Goal: Find specific page/section: Find specific page/section

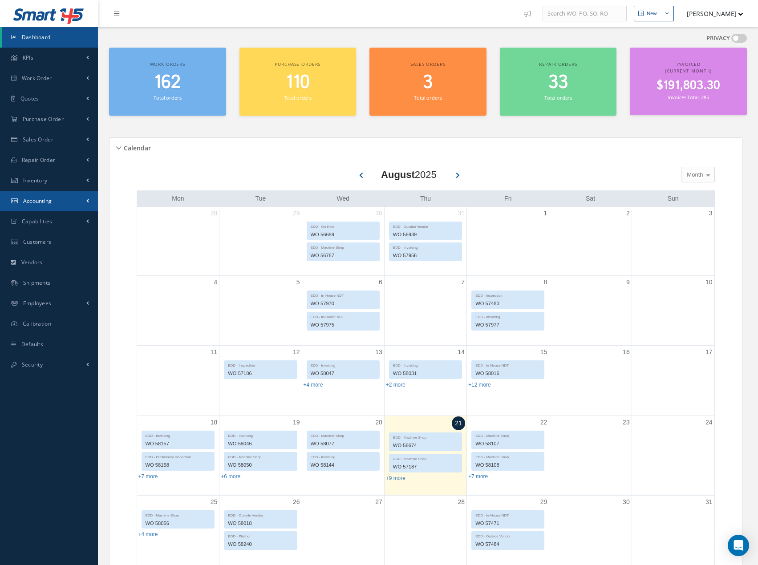
click at [40, 204] on span "Accounting" at bounding box center [37, 201] width 29 height 8
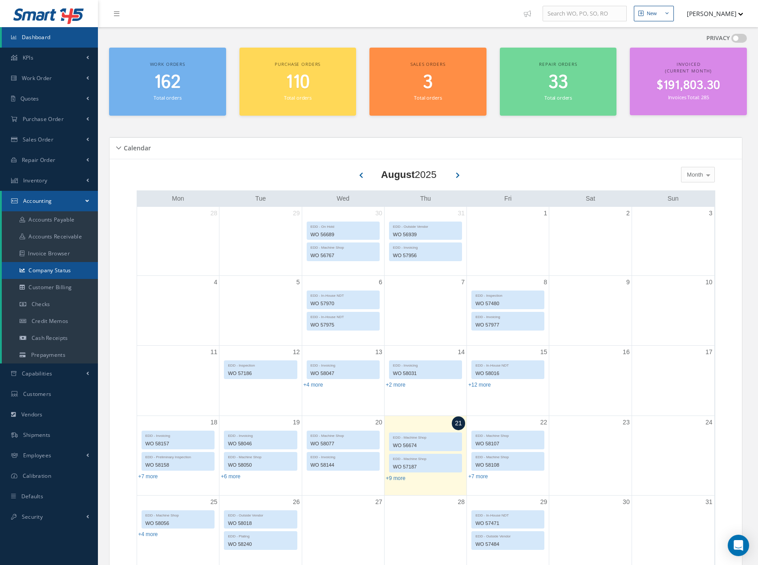
click at [51, 270] on link "Company Status" at bounding box center [50, 270] width 96 height 17
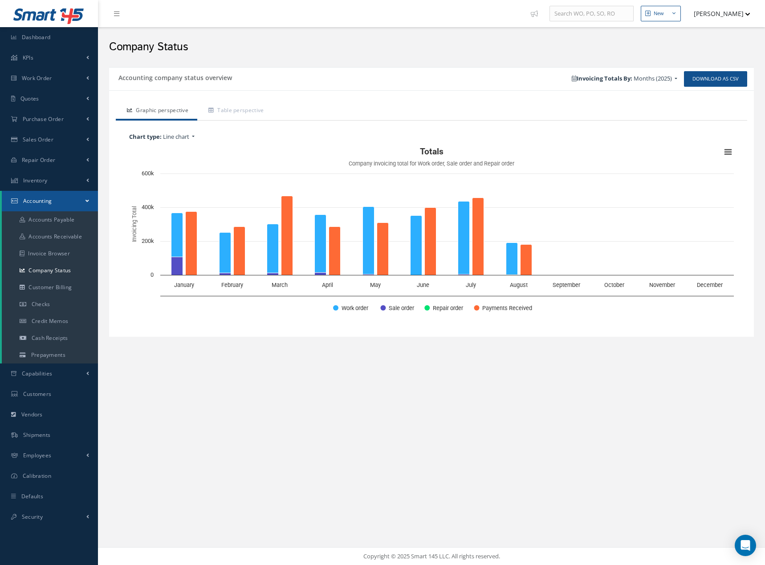
click at [661, 79] on span "Months (2025)" at bounding box center [652, 78] width 38 height 8
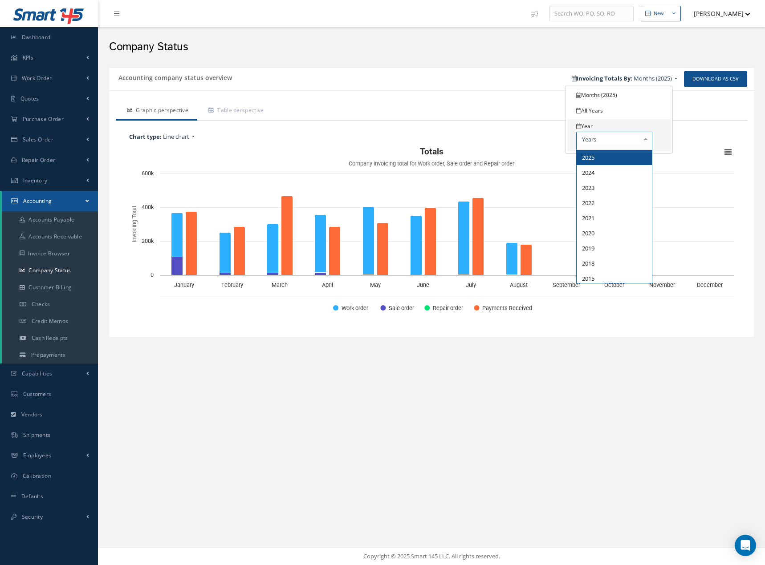
click at [613, 143] on div "2025 2024 2023 2022 2021 2020 2019 2018 2015 No elements found. List is empty." at bounding box center [614, 141] width 76 height 18
click at [601, 170] on span "2024" at bounding box center [613, 172] width 75 height 15
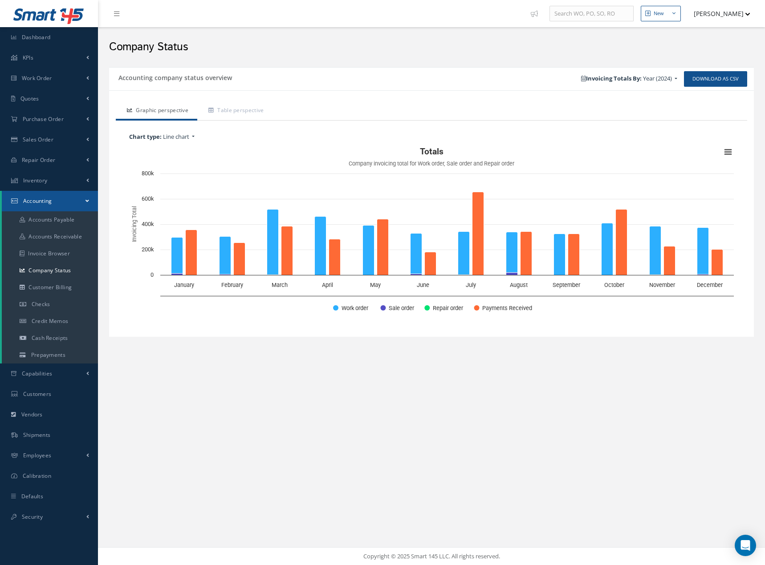
click at [662, 80] on span "Year (2024)" at bounding box center [657, 78] width 29 height 8
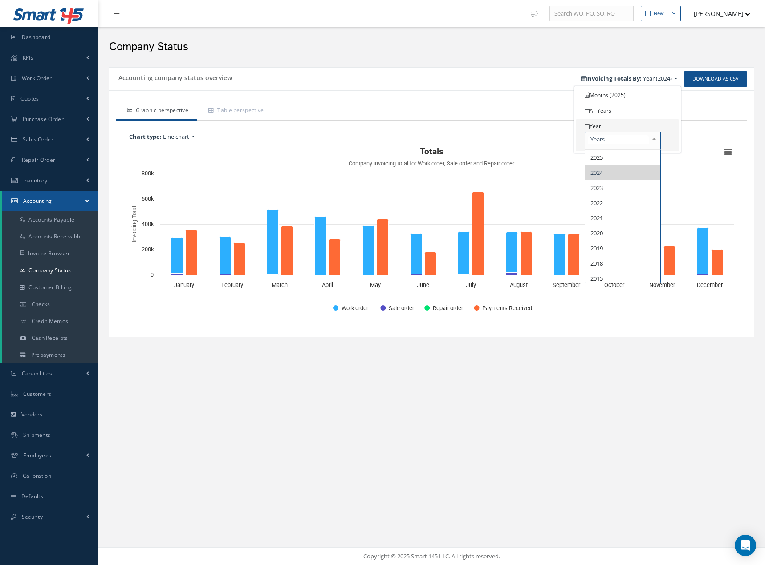
click at [620, 139] on div "2025 2024 2023 2022 2021 2020 2019 2018 2015 No elements found. List is empty." at bounding box center [622, 141] width 76 height 18
click at [598, 187] on span "2023" at bounding box center [596, 188] width 12 height 8
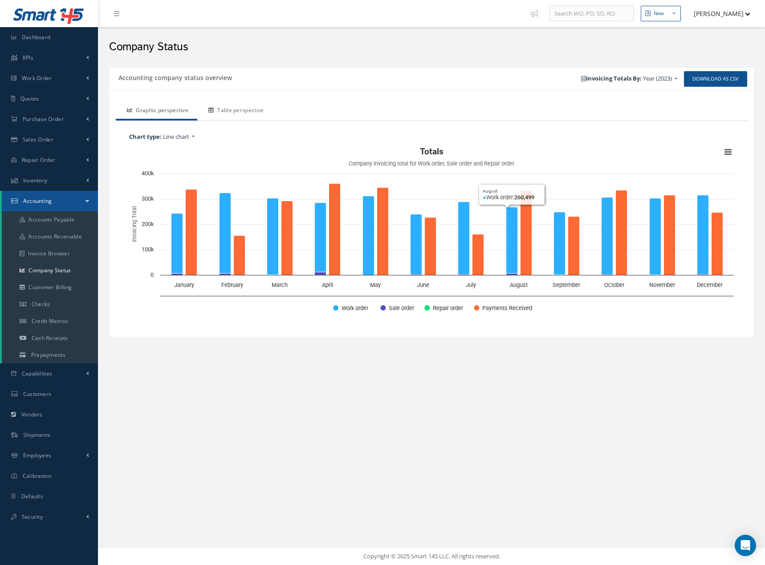
click at [242, 109] on link "Table perspective" at bounding box center [234, 111] width 75 height 19
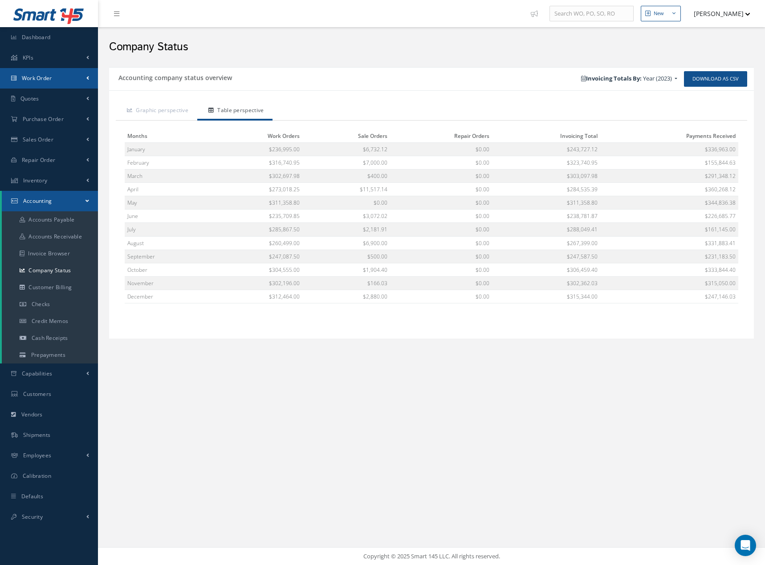
click at [34, 78] on span "Work Order" at bounding box center [37, 78] width 30 height 8
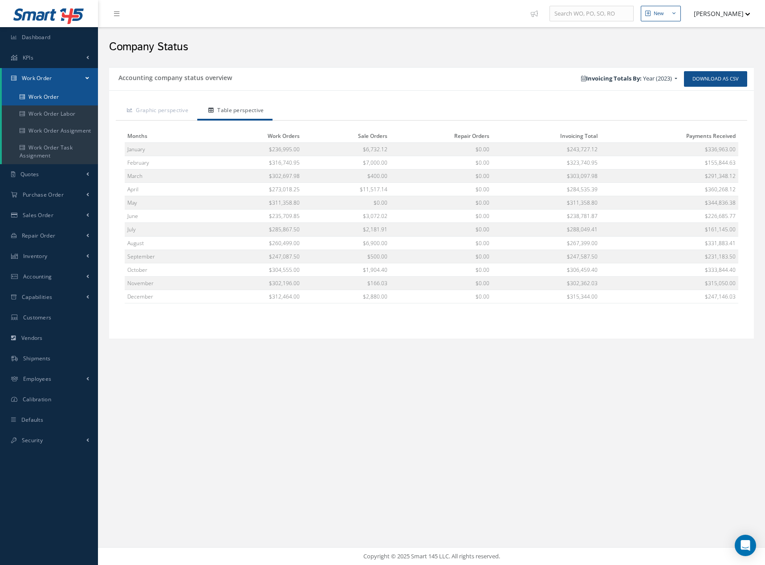
click at [47, 93] on link "Work Order" at bounding box center [50, 97] width 96 height 17
click at [53, 113] on link "Work Order Labor" at bounding box center [50, 113] width 96 height 17
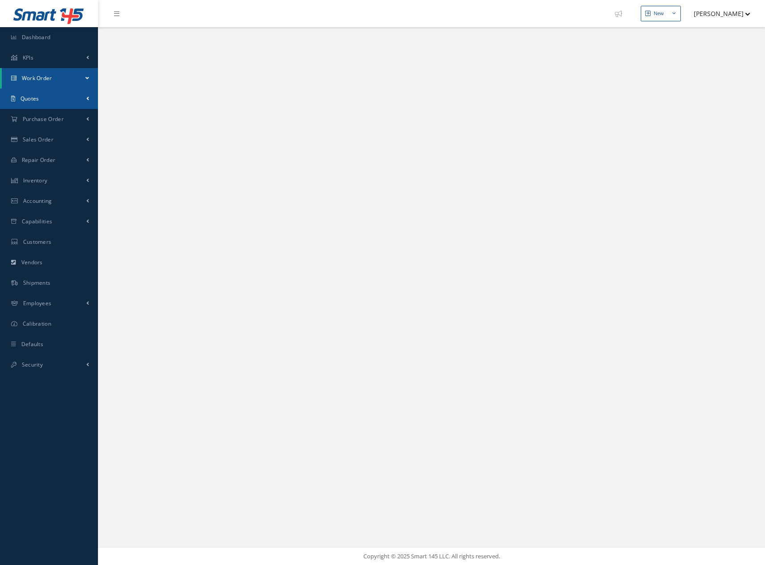
select select "25"
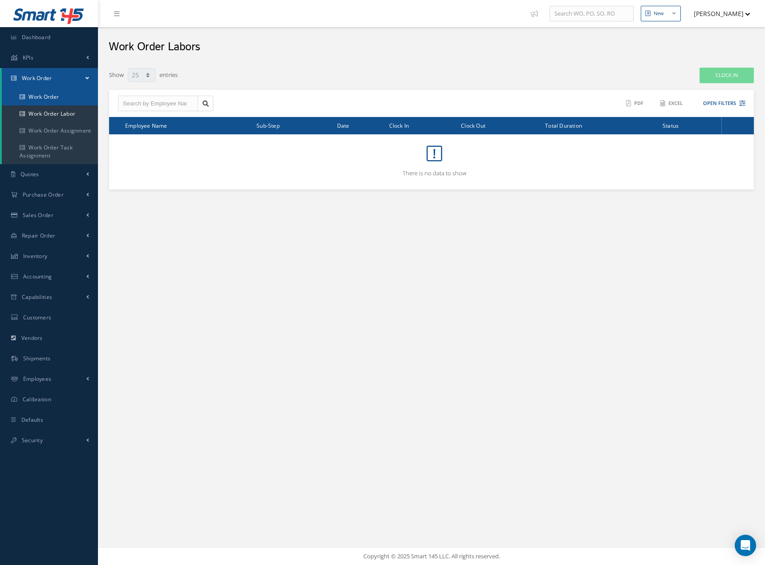
click at [50, 95] on link "Work Order" at bounding box center [50, 97] width 96 height 17
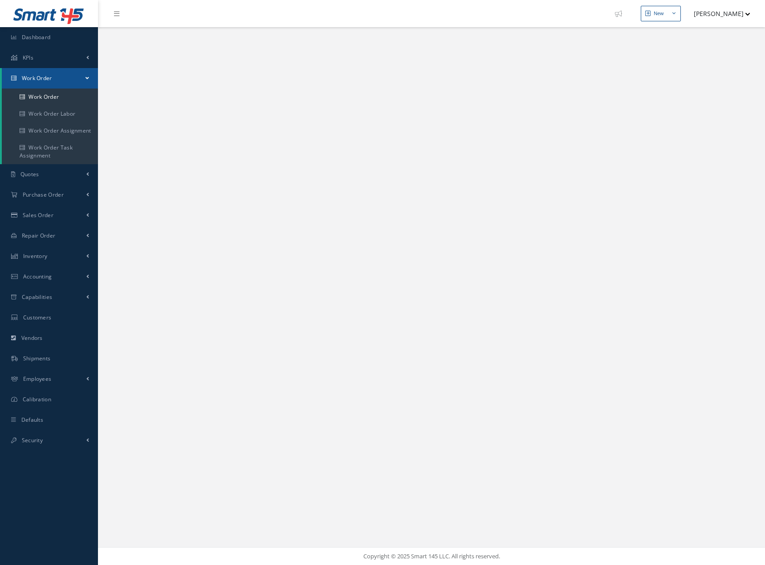
select select "25"
